Goal: Task Accomplishment & Management: Manage account settings

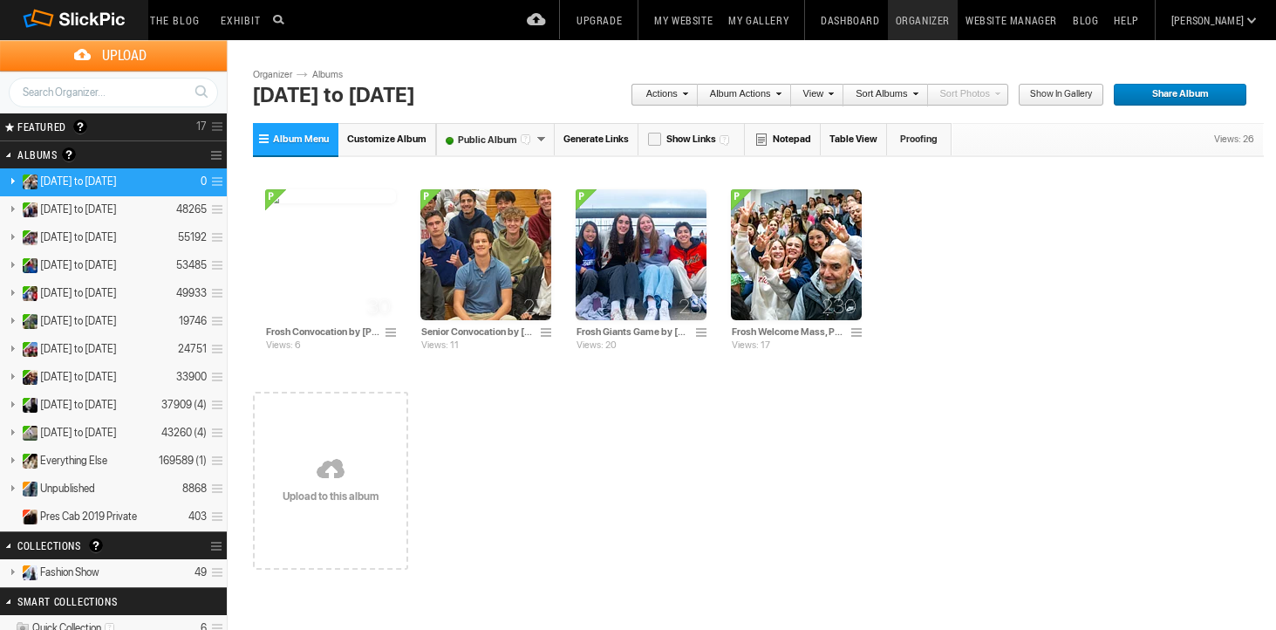
click at [270, 148] on link "Album Menu" at bounding box center [295, 139] width 85 height 32
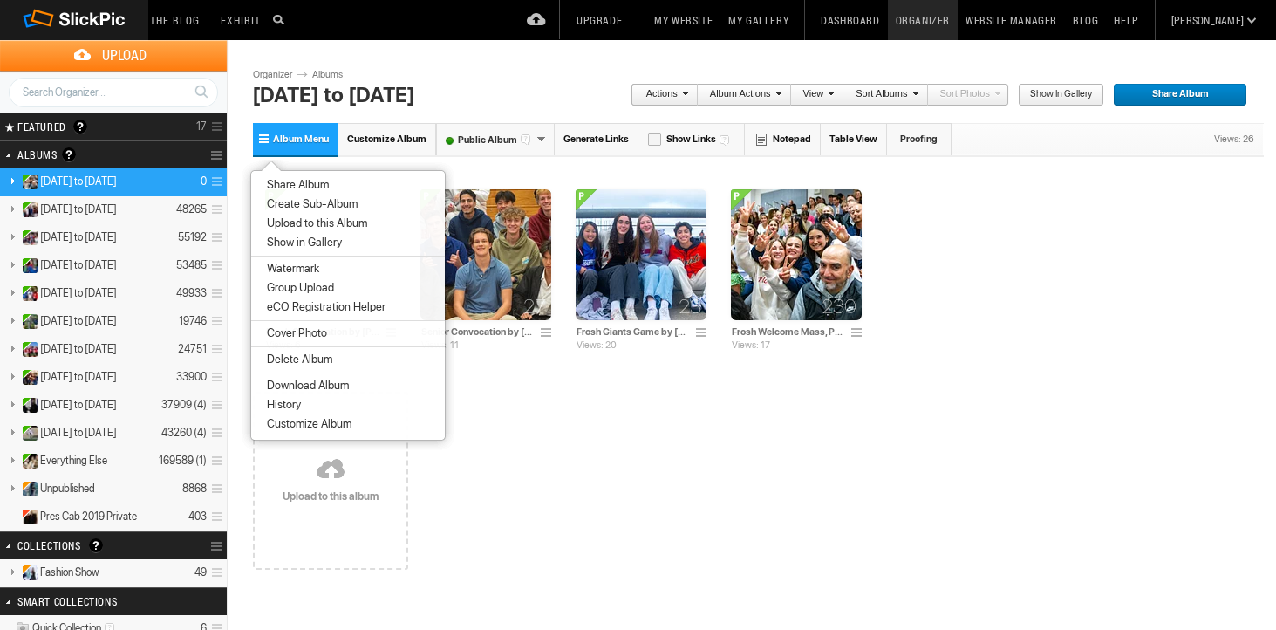
click at [279, 206] on span "Create Sub-Album" at bounding box center [310, 204] width 96 height 14
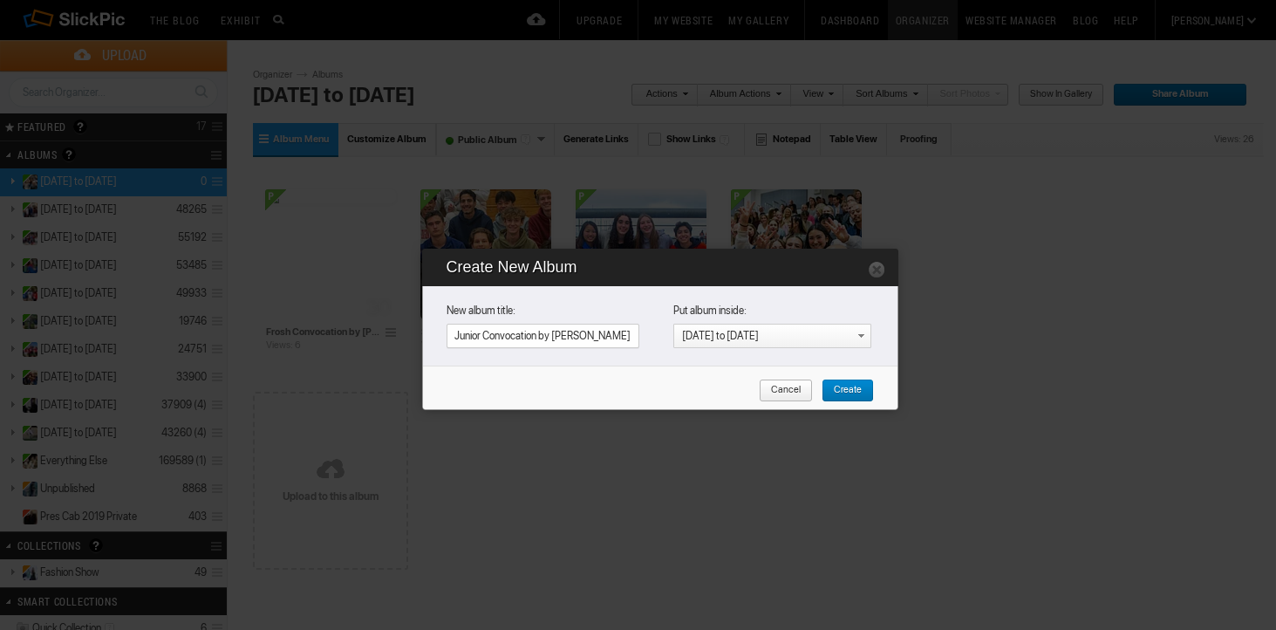
type input "Junior Convocation by [PERSON_NAME]"
click at [859, 385] on span "Create" at bounding box center [841, 390] width 40 height 23
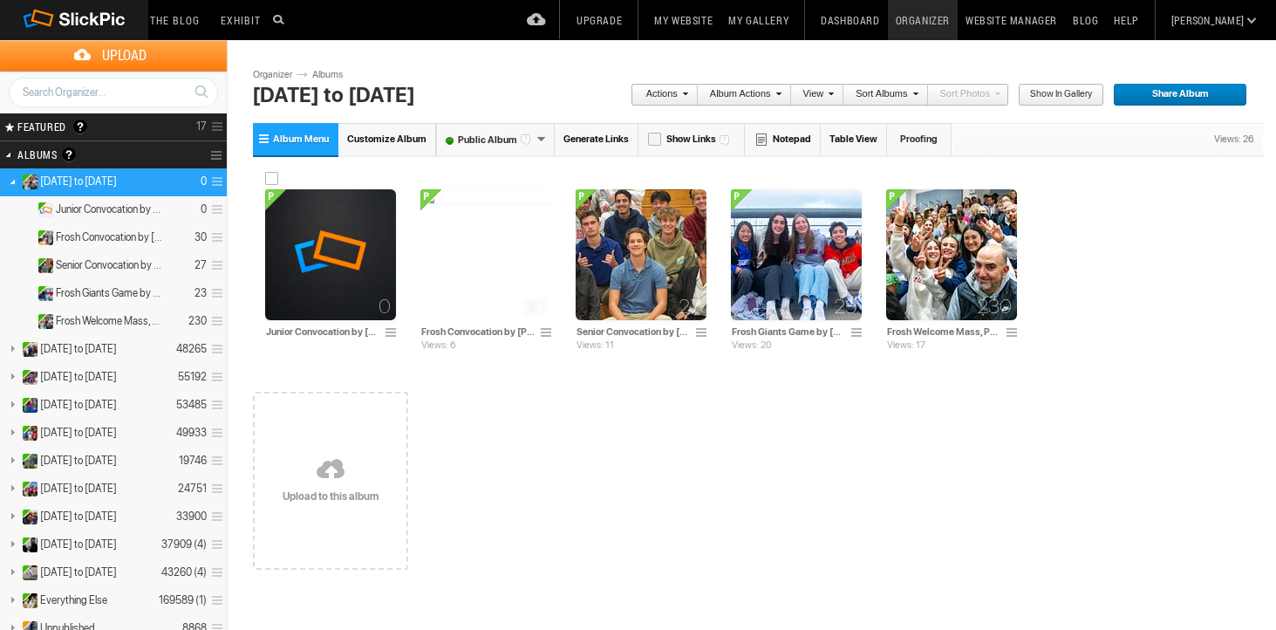
click at [338, 262] on img at bounding box center [330, 254] width 131 height 131
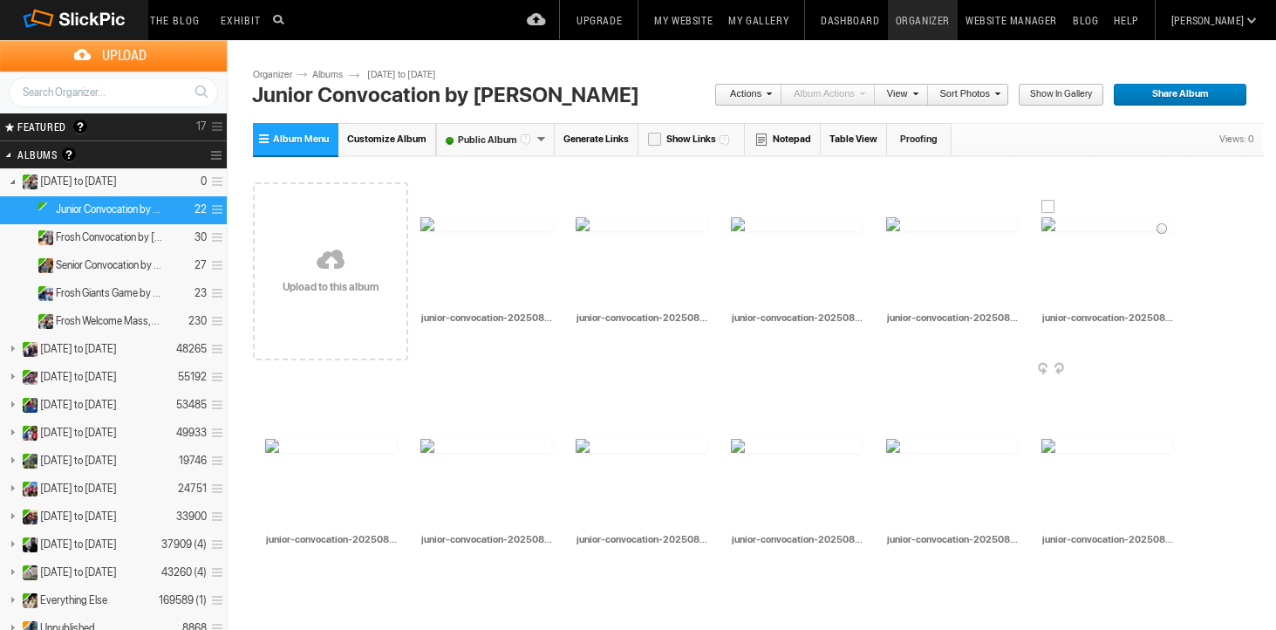
click at [1168, 367] on span at bounding box center [1169, 370] width 17 height 14
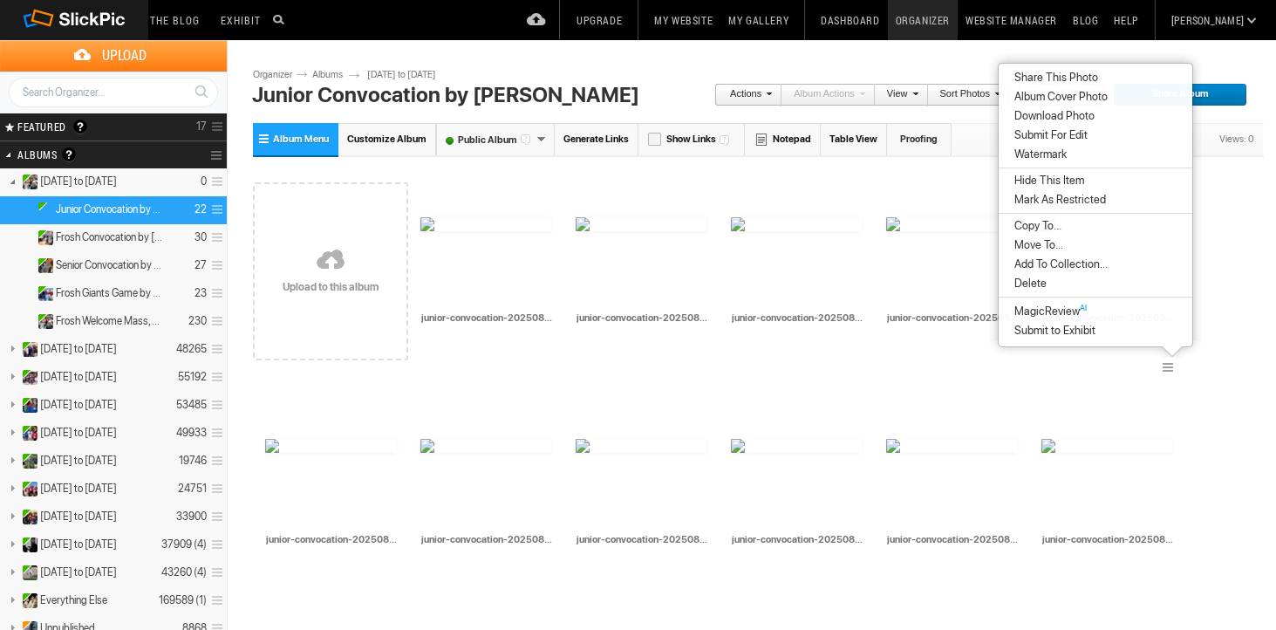
click at [1050, 101] on span "Album Cover Photo" at bounding box center [1058, 97] width 99 height 14
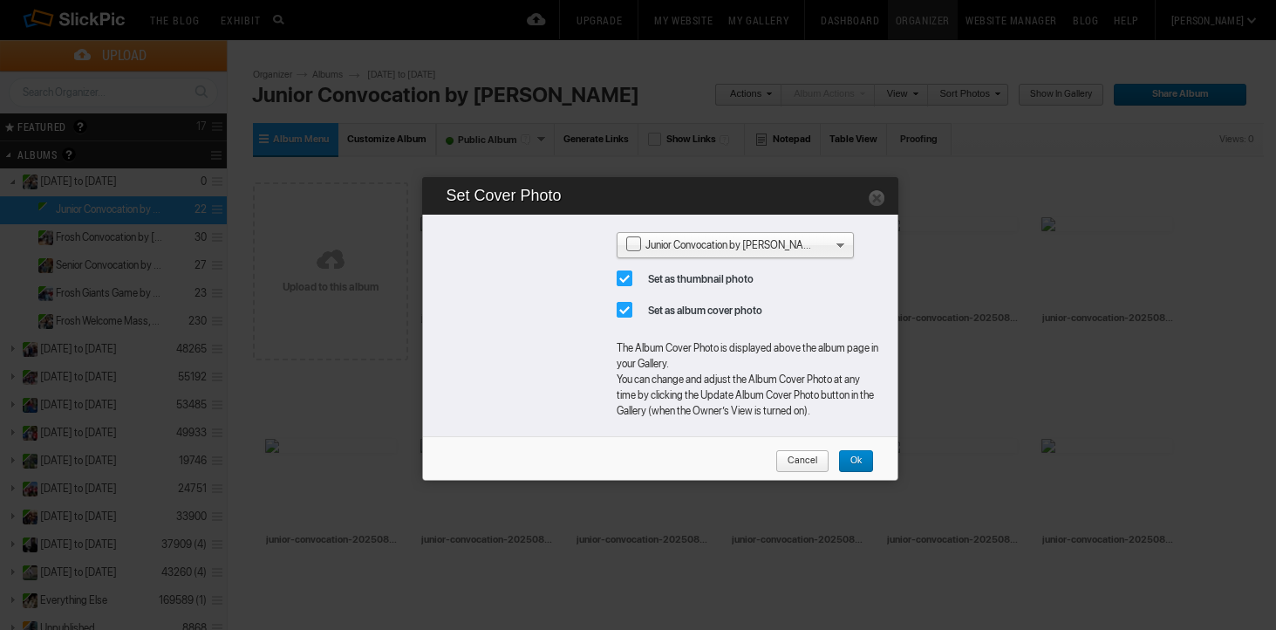
click at [860, 459] on span "Ok" at bounding box center [850, 461] width 24 height 23
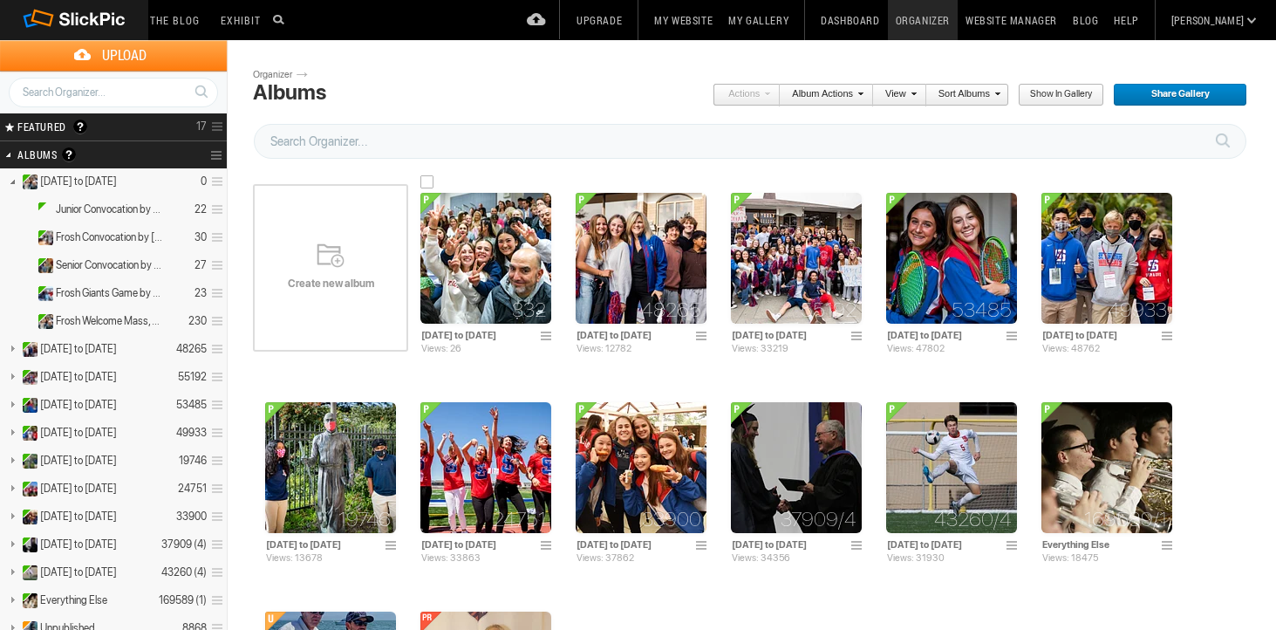
click at [489, 262] on img at bounding box center [485, 258] width 131 height 131
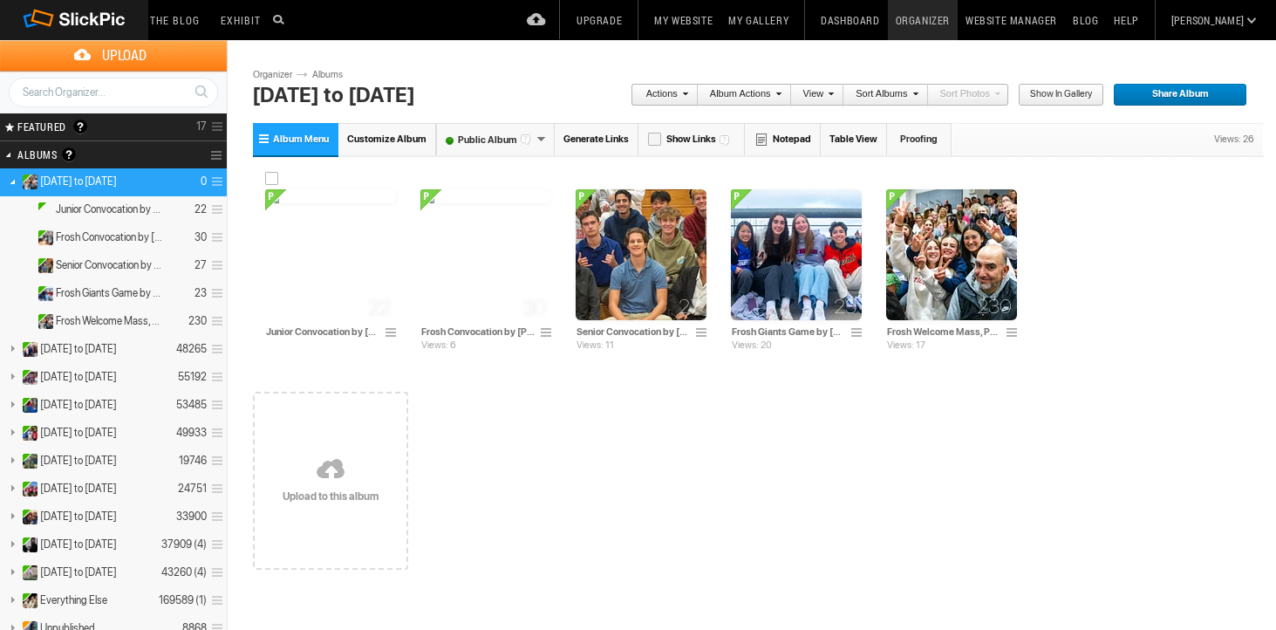
click at [323, 203] on img at bounding box center [330, 196] width 131 height 14
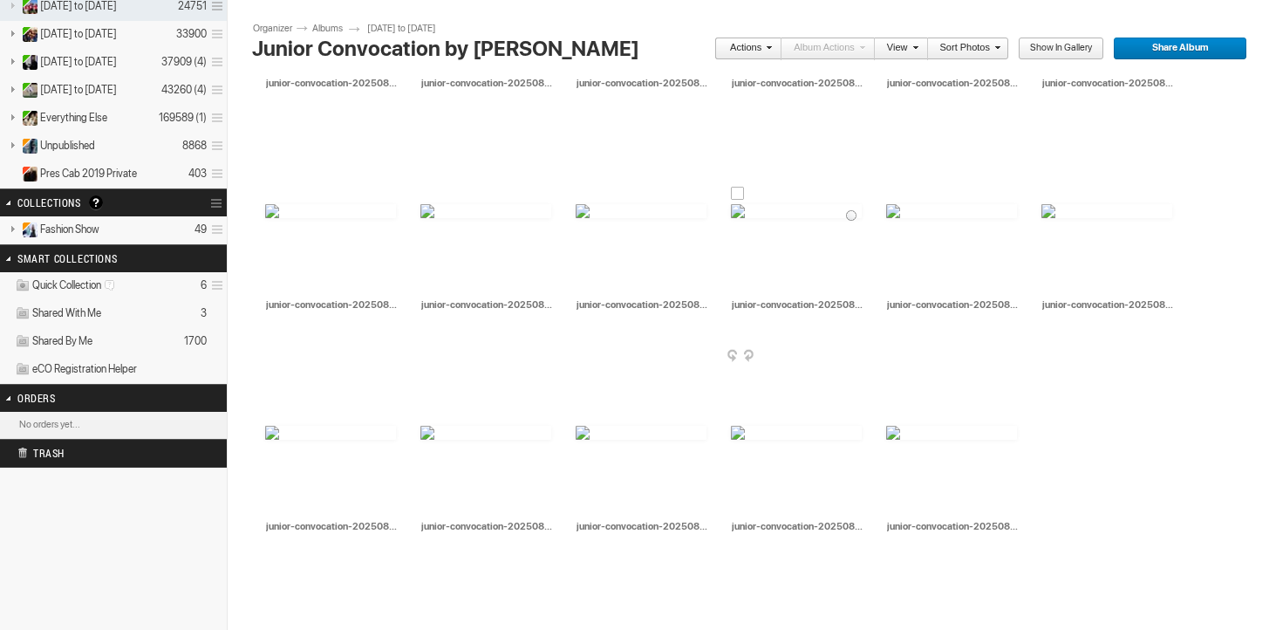
scroll to position [483, 0]
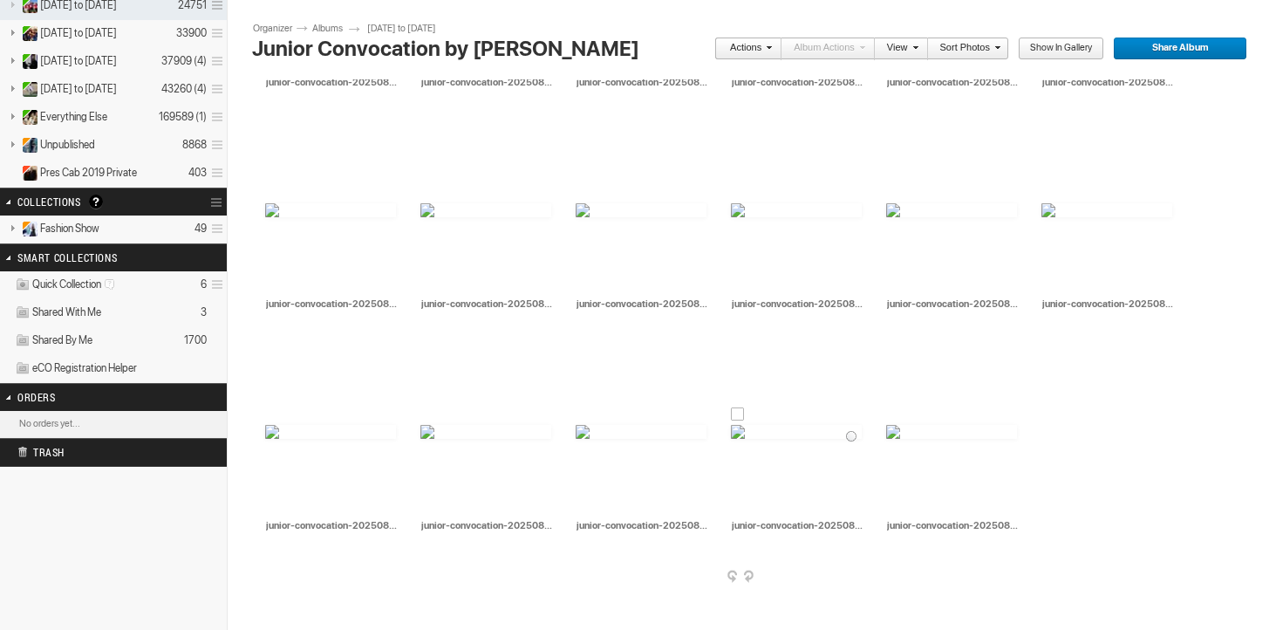
click at [857, 572] on span at bounding box center [859, 577] width 17 height 14
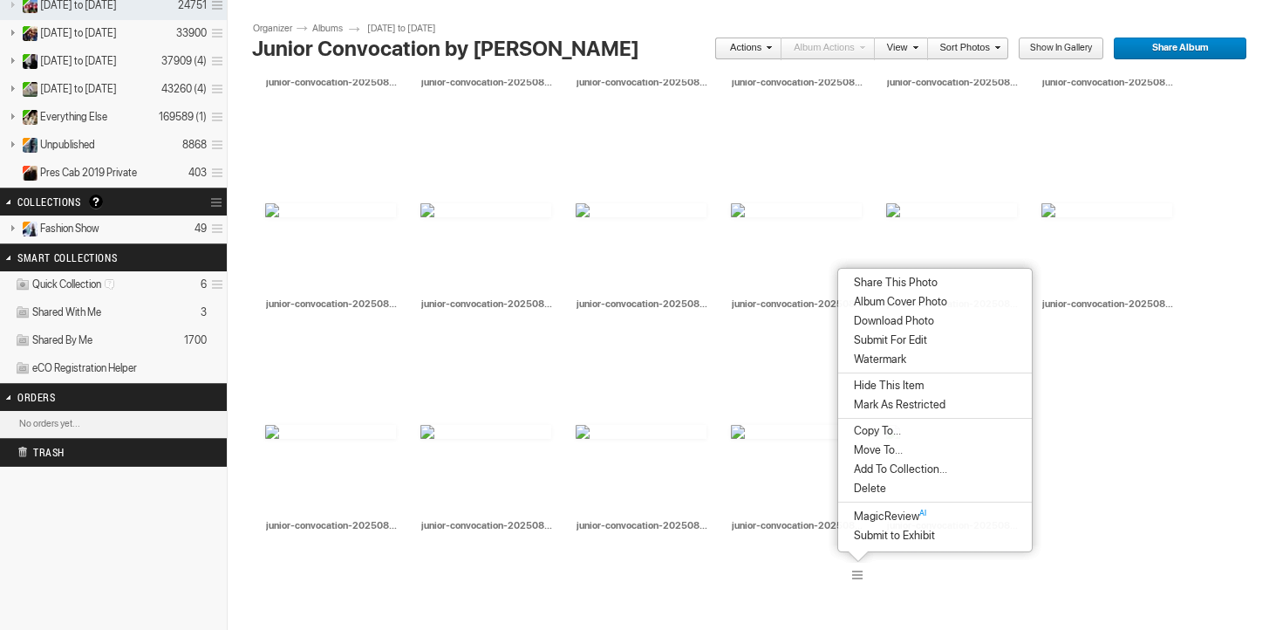
click at [904, 301] on span "Album Cover Photo" at bounding box center [897, 302] width 99 height 14
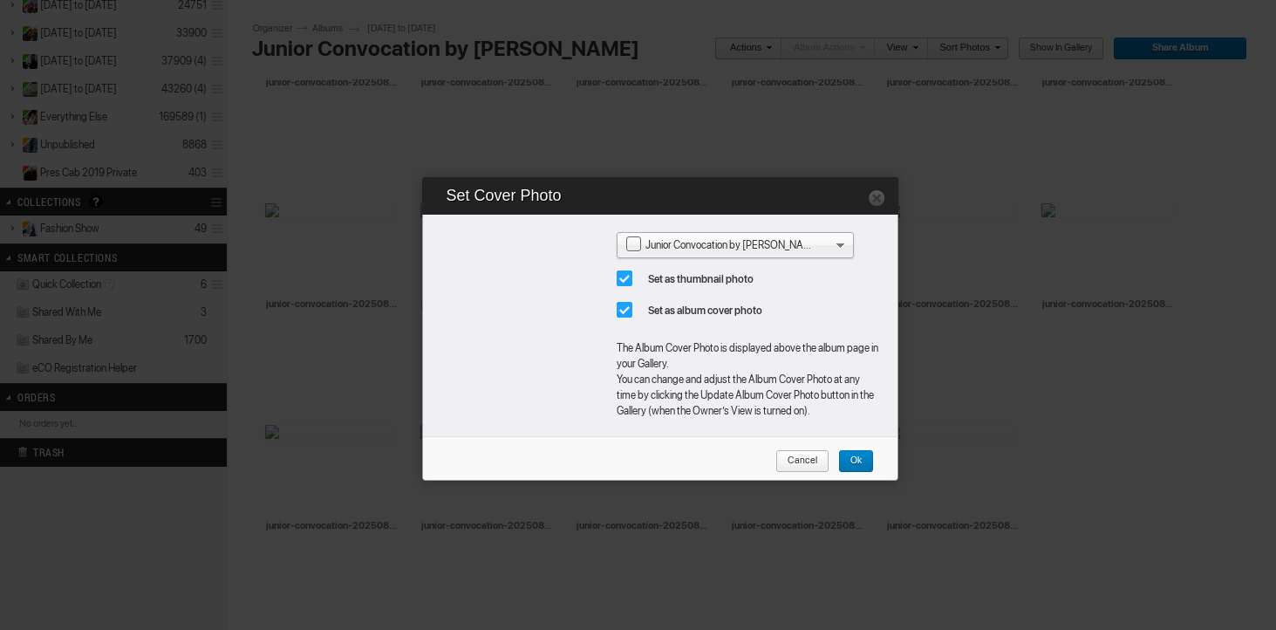
click at [854, 458] on span "Ok" at bounding box center [850, 461] width 24 height 23
